Goal: Task Accomplishment & Management: Use online tool/utility

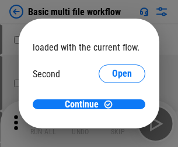
click at [112, 105] on span "Open" at bounding box center [122, 109] width 20 height 9
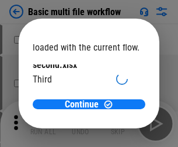
scroll to position [33, 0]
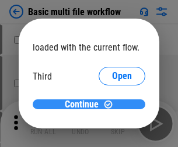
click at [85, 105] on span "Continue" at bounding box center [82, 104] width 34 height 9
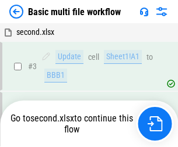
scroll to position [124, 0]
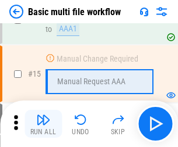
click at [43, 124] on img "button" at bounding box center [43, 120] width 14 height 14
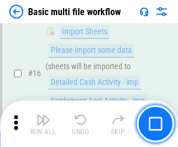
scroll to position [776, 0]
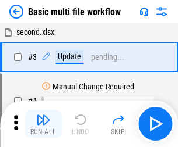
click at [43, 124] on img "button" at bounding box center [43, 120] width 14 height 14
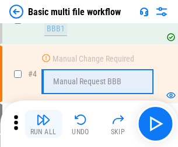
click at [43, 124] on img "button" at bounding box center [43, 120] width 14 height 14
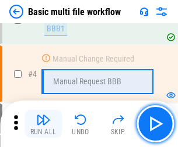
scroll to position [124, 0]
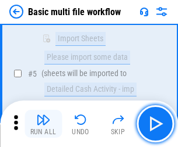
click at [43, 124] on img "button" at bounding box center [43, 120] width 14 height 14
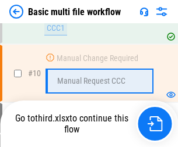
scroll to position [546, 0]
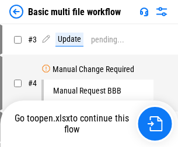
scroll to position [47, 0]
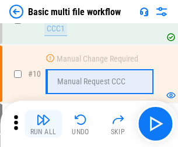
click at [43, 124] on img "button" at bounding box center [43, 120] width 14 height 14
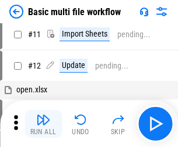
click at [43, 124] on img "button" at bounding box center [43, 120] width 14 height 14
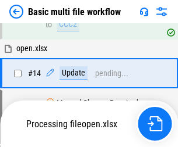
scroll to position [610, 0]
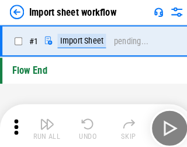
click at [43, 124] on img "button" at bounding box center [45, 120] width 14 height 14
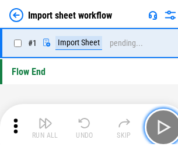
scroll to position [4, 0]
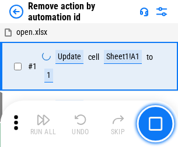
scroll to position [43, 0]
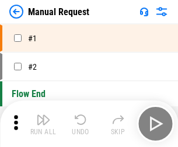
click at [43, 124] on img "button" at bounding box center [43, 120] width 14 height 14
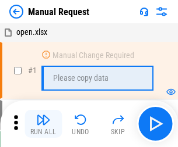
click at [43, 124] on img "button" at bounding box center [43, 120] width 14 height 14
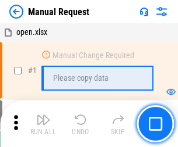
scroll to position [40, 0]
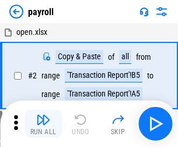
click at [43, 124] on img "button" at bounding box center [43, 120] width 14 height 14
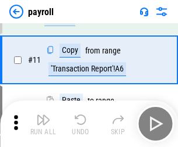
scroll to position [85, 0]
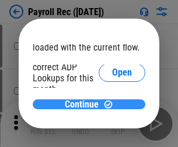
click at [85, 104] on span "Continue" at bounding box center [82, 104] width 34 height 9
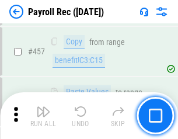
scroll to position [6212, 0]
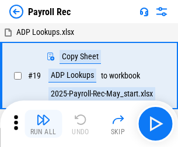
click at [43, 124] on img "button" at bounding box center [43, 120] width 14 height 14
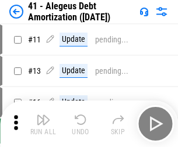
click at [43, 124] on img "button" at bounding box center [43, 120] width 14 height 14
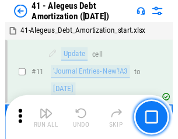
scroll to position [144, 0]
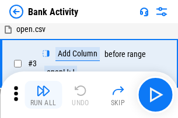
click at [43, 95] on img "button" at bounding box center [43, 91] width 14 height 14
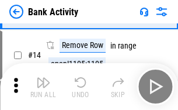
scroll to position [262, 0]
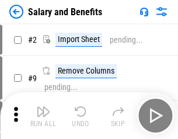
click at [43, 115] on img "button" at bounding box center [43, 111] width 14 height 14
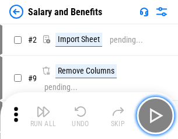
scroll to position [16, 0]
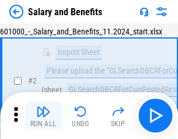
click at [43, 115] on img "button" at bounding box center [43, 111] width 14 height 14
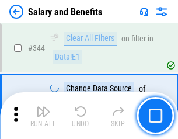
scroll to position [5458, 0]
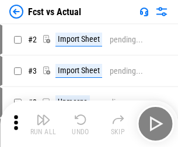
click at [43, 115] on img "button" at bounding box center [43, 120] width 14 height 14
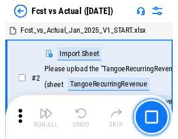
scroll to position [15, 0]
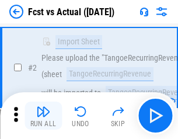
click at [43, 115] on img "button" at bounding box center [43, 111] width 14 height 14
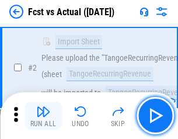
scroll to position [109, 0]
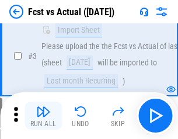
click at [43, 115] on img "button" at bounding box center [43, 111] width 14 height 14
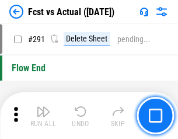
scroll to position [5517, 0]
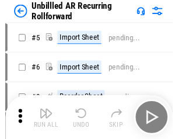
scroll to position [25, 0]
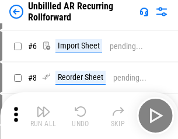
click at [43, 115] on img "button" at bounding box center [43, 111] width 14 height 14
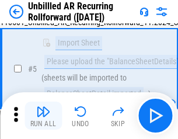
click at [43, 115] on img "button" at bounding box center [43, 111] width 14 height 14
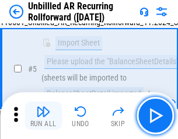
scroll to position [110, 0]
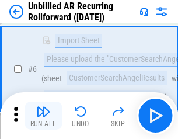
click at [43, 115] on img "button" at bounding box center [43, 111] width 14 height 14
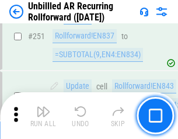
scroll to position [3959, 0]
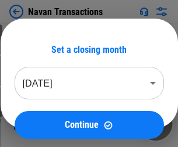
click at [43, 115] on img "button" at bounding box center [43, 120] width 14 height 14
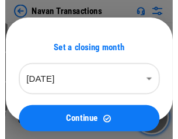
scroll to position [19, 0]
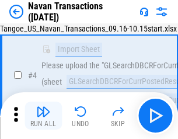
click at [43, 115] on img "button" at bounding box center [43, 111] width 14 height 14
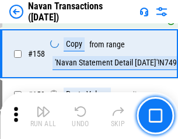
scroll to position [3779, 0]
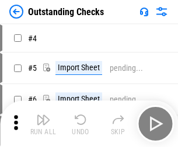
click at [43, 115] on img "button" at bounding box center [43, 120] width 14 height 14
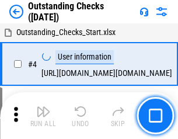
scroll to position [49, 0]
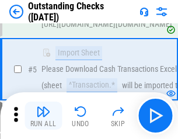
click at [43, 115] on img "button" at bounding box center [43, 111] width 14 height 14
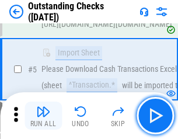
scroll to position [122, 0]
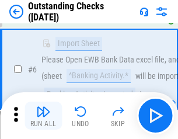
click at [43, 115] on img "button" at bounding box center [43, 111] width 14 height 14
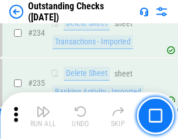
scroll to position [3540, 0]
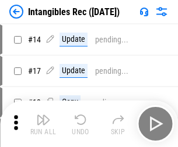
click at [43, 124] on img "button" at bounding box center [43, 120] width 14 height 14
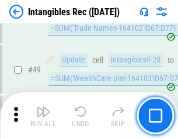
scroll to position [454, 0]
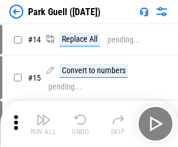
click at [43, 115] on img "button" at bounding box center [43, 120] width 14 height 14
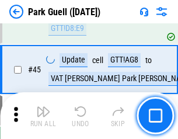
scroll to position [1458, 0]
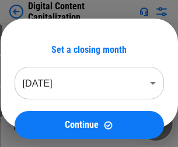
click at [43, 115] on img "button" at bounding box center [43, 120] width 14 height 14
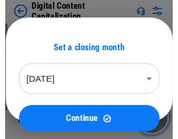
scroll to position [25, 0]
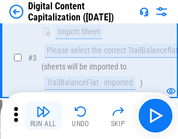
click at [43, 115] on img "button" at bounding box center [43, 111] width 14 height 14
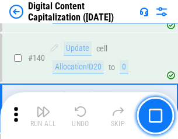
scroll to position [1228, 0]
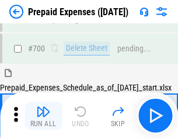
click at [43, 115] on img "button" at bounding box center [43, 111] width 14 height 14
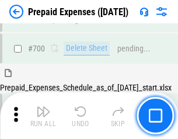
scroll to position [3136, 0]
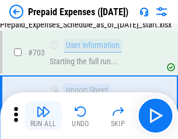
click at [43, 115] on img "button" at bounding box center [43, 111] width 14 height 14
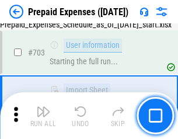
scroll to position [3205, 0]
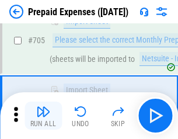
click at [43, 115] on img "button" at bounding box center [43, 111] width 14 height 14
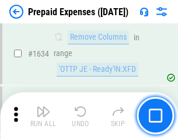
scroll to position [11350, 0]
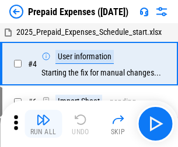
click at [43, 124] on img "button" at bounding box center [43, 120] width 14 height 14
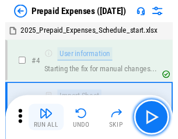
scroll to position [51, 0]
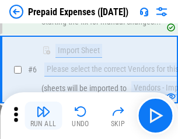
click at [43, 115] on img "button" at bounding box center [43, 111] width 14 height 14
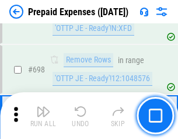
scroll to position [4059, 0]
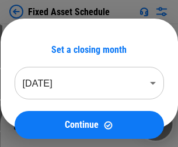
click at [43, 124] on img "button" at bounding box center [43, 120] width 14 height 14
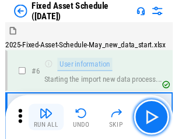
scroll to position [63, 0]
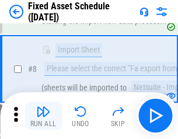
click at [43, 115] on img "button" at bounding box center [43, 111] width 14 height 14
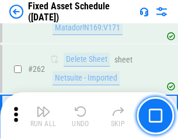
scroll to position [3715, 0]
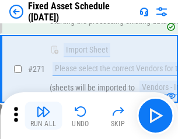
click at [43, 115] on img "button" at bounding box center [43, 111] width 14 height 14
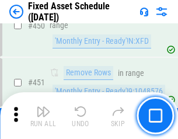
scroll to position [5211, 0]
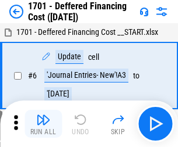
click at [43, 124] on img "button" at bounding box center [43, 120] width 14 height 14
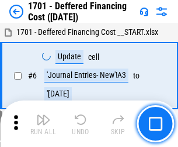
scroll to position [140, 0]
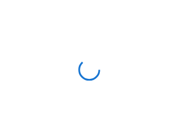
scroll to position [2, 0]
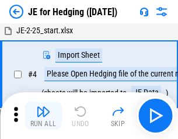
click at [43, 115] on img "button" at bounding box center [43, 111] width 14 height 14
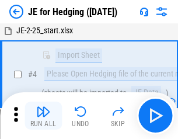
click at [43, 115] on img "button" at bounding box center [43, 111] width 14 height 14
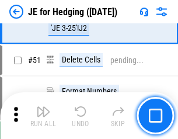
scroll to position [755, 0]
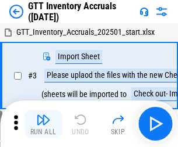
click at [43, 115] on img "button" at bounding box center [43, 120] width 14 height 14
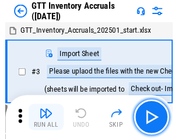
scroll to position [2, 0]
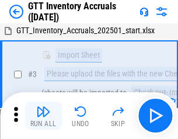
click at [43, 115] on img "button" at bounding box center [43, 111] width 14 height 14
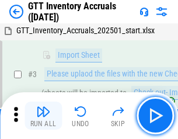
scroll to position [75, 0]
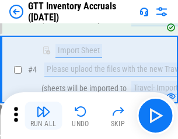
click at [43, 115] on img "button" at bounding box center [43, 111] width 14 height 14
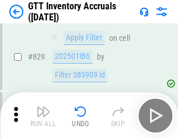
scroll to position [8848, 0]
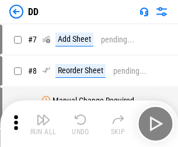
click at [43, 124] on img "button" at bounding box center [43, 120] width 14 height 14
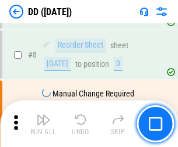
scroll to position [112, 0]
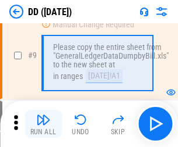
click at [43, 124] on img "button" at bounding box center [43, 120] width 14 height 14
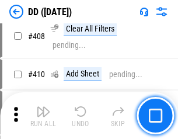
scroll to position [5215, 0]
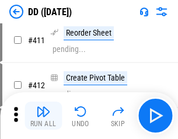
click at [43, 115] on img "button" at bounding box center [43, 111] width 14 height 14
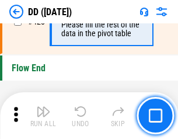
scroll to position [5579, 0]
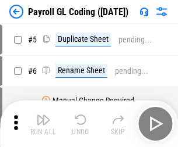
click at [43, 124] on img "button" at bounding box center [43, 120] width 14 height 14
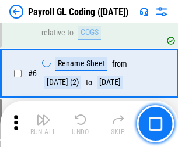
scroll to position [140, 0]
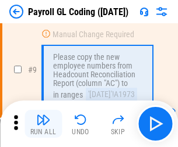
click at [43, 124] on img "button" at bounding box center [43, 120] width 14 height 14
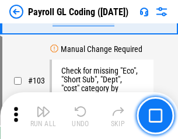
scroll to position [2735, 0]
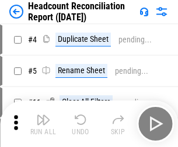
click at [43, 124] on img "button" at bounding box center [43, 120] width 14 height 14
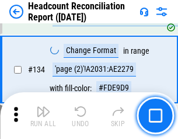
scroll to position [1401, 0]
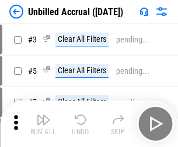
click at [43, 124] on img "button" at bounding box center [43, 120] width 14 height 14
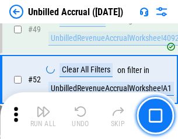
scroll to position [1057, 0]
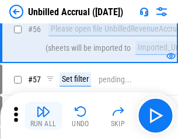
click at [43, 115] on img "button" at bounding box center [43, 111] width 14 height 14
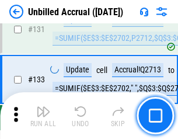
scroll to position [3472, 0]
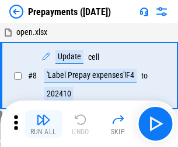
click at [43, 124] on img "button" at bounding box center [43, 120] width 14 height 14
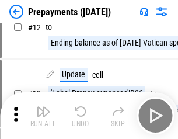
scroll to position [73, 0]
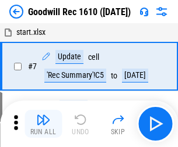
click at [43, 124] on img "button" at bounding box center [43, 120] width 14 height 14
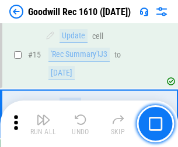
scroll to position [199, 0]
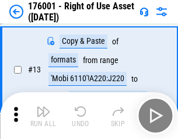
scroll to position [75, 0]
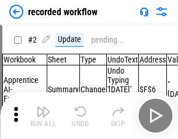
click at [43, 115] on img "button" at bounding box center [43, 111] width 14 height 14
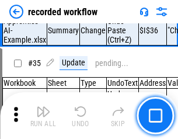
scroll to position [3643, 0]
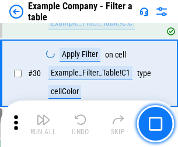
scroll to position [1067, 0]
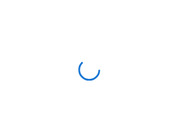
scroll to position [18, 0]
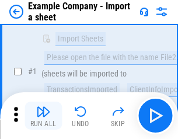
click at [43, 115] on img "button" at bounding box center [43, 111] width 14 height 14
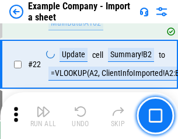
scroll to position [258, 0]
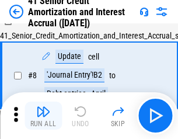
click at [43, 115] on img "button" at bounding box center [43, 111] width 14 height 14
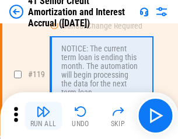
click at [43, 115] on img "button" at bounding box center [43, 111] width 14 height 14
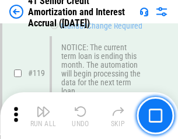
scroll to position [1100, 0]
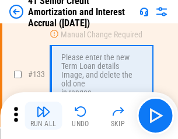
click at [43, 115] on img "button" at bounding box center [43, 111] width 14 height 14
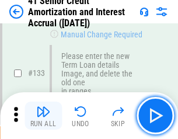
scroll to position [1218, 0]
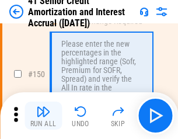
click at [43, 115] on img "button" at bounding box center [43, 111] width 14 height 14
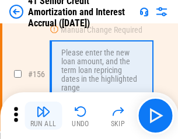
click at [43, 115] on img "button" at bounding box center [43, 111] width 14 height 14
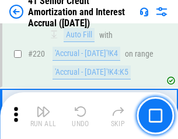
scroll to position [2611, 0]
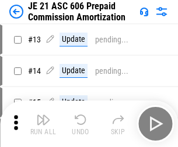
click at [43, 115] on img "button" at bounding box center [43, 120] width 14 height 14
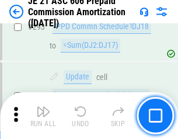
scroll to position [2145, 0]
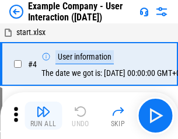
click at [43, 115] on img "button" at bounding box center [43, 111] width 14 height 14
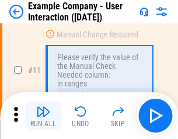
click at [43, 115] on img "button" at bounding box center [43, 111] width 14 height 14
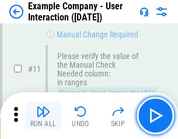
scroll to position [252, 0]
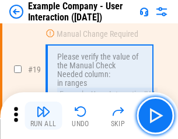
click at [43, 115] on img "button" at bounding box center [43, 111] width 14 height 14
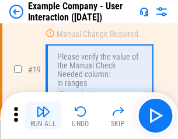
click at [43, 115] on img "button" at bounding box center [43, 111] width 14 height 14
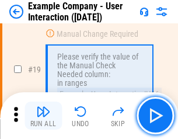
click at [43, 115] on img "button" at bounding box center [43, 111] width 14 height 14
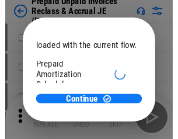
scroll to position [69, 0]
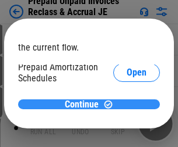
click at [85, 104] on span "Continue" at bounding box center [82, 104] width 34 height 9
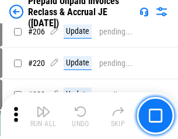
scroll to position [1511, 0]
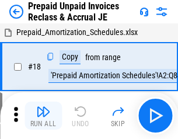
click at [43, 115] on img "button" at bounding box center [43, 111] width 14 height 14
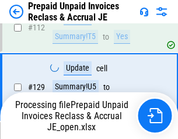
scroll to position [1451, 0]
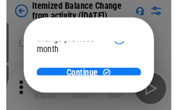
scroll to position [85, 0]
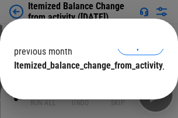
click at [85, 85] on span "Continue" at bounding box center [82, 89] width 34 height 9
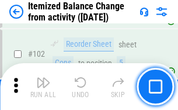
scroll to position [1950, 0]
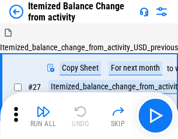
scroll to position [18, 0]
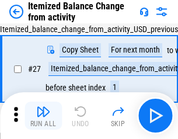
click at [43, 115] on img "button" at bounding box center [43, 111] width 14 height 14
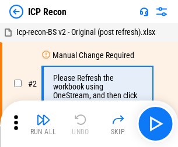
scroll to position [5, 0]
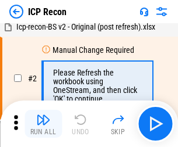
click at [43, 124] on img "button" at bounding box center [43, 120] width 14 height 14
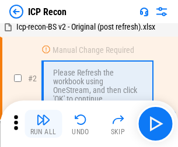
click at [43, 124] on img "button" at bounding box center [43, 120] width 14 height 14
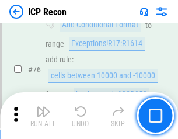
scroll to position [1047, 0]
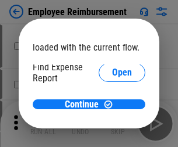
click at [112, 135] on span "Open" at bounding box center [122, 139] width 20 height 9
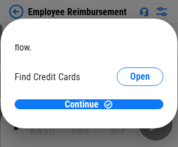
scroll to position [68, 0]
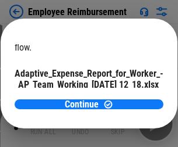
click at [130, 98] on span "Open" at bounding box center [140, 102] width 20 height 9
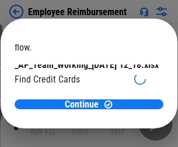
scroll to position [121, 0]
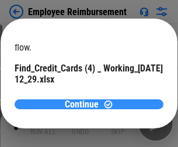
click at [85, 104] on span "Continue" at bounding box center [82, 104] width 34 height 9
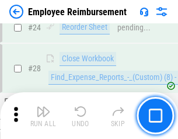
scroll to position [545, 0]
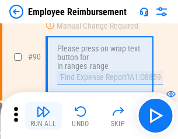
click at [43, 115] on img "button" at bounding box center [43, 111] width 14 height 14
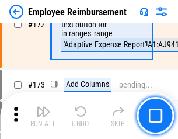
click at [43, 115] on img "button" at bounding box center [43, 111] width 14 height 14
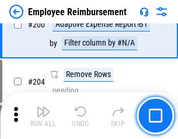
scroll to position [2949, 0]
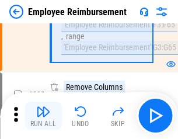
click at [43, 115] on img "button" at bounding box center [43, 111] width 14 height 14
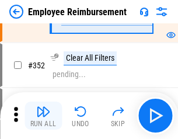
click at [43, 115] on img "button" at bounding box center [43, 111] width 14 height 14
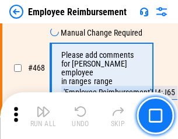
scroll to position [7127, 0]
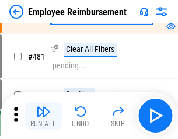
click at [43, 115] on img "button" at bounding box center [43, 111] width 14 height 14
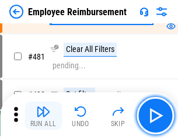
click at [43, 115] on img "button" at bounding box center [43, 111] width 14 height 14
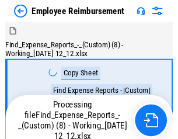
scroll to position [40, 0]
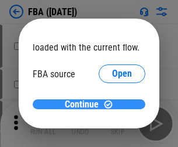
click at [85, 105] on span "Continue" at bounding box center [82, 104] width 34 height 9
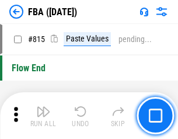
scroll to position [10385, 0]
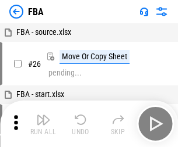
scroll to position [12, 0]
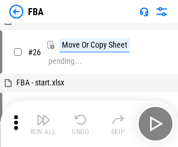
click at [43, 124] on img "button" at bounding box center [43, 120] width 14 height 14
